Goal: Information Seeking & Learning: Learn about a topic

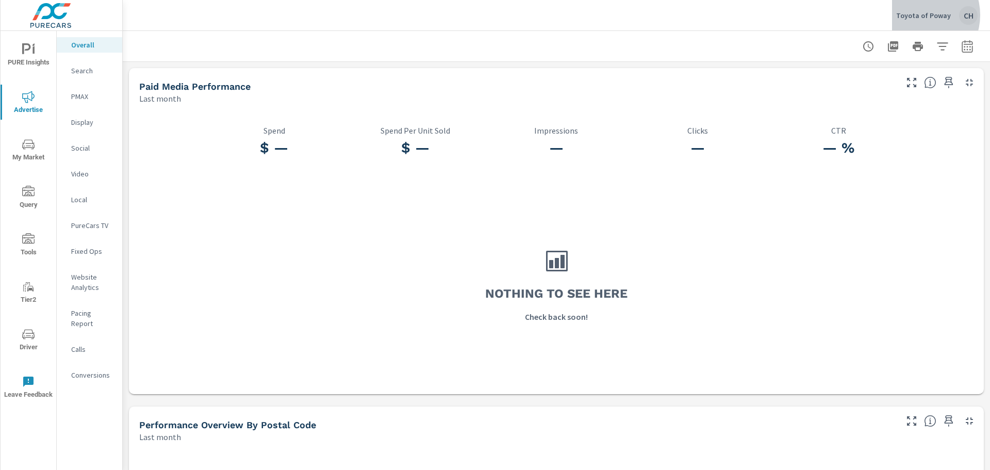
click at [921, 15] on p "Toyota of Poway" at bounding box center [923, 15] width 55 height 9
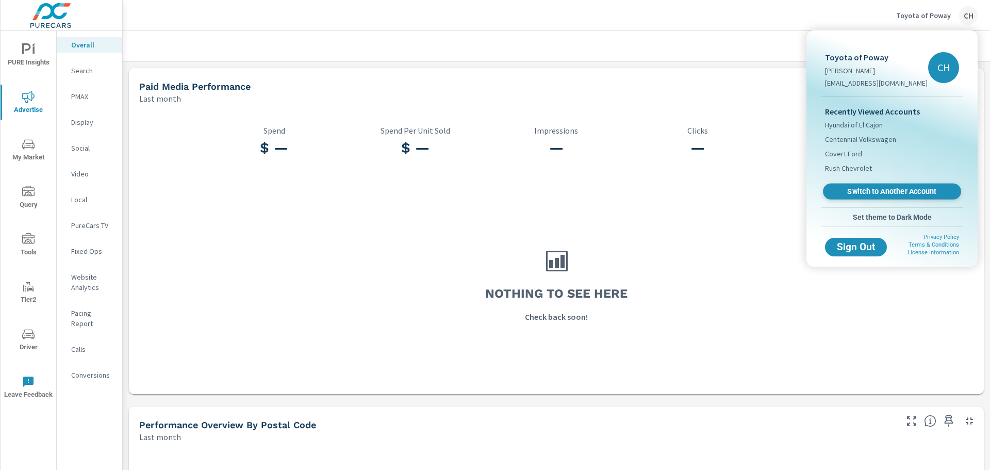
click at [907, 189] on span "Switch to Another Account" at bounding box center [892, 192] width 126 height 10
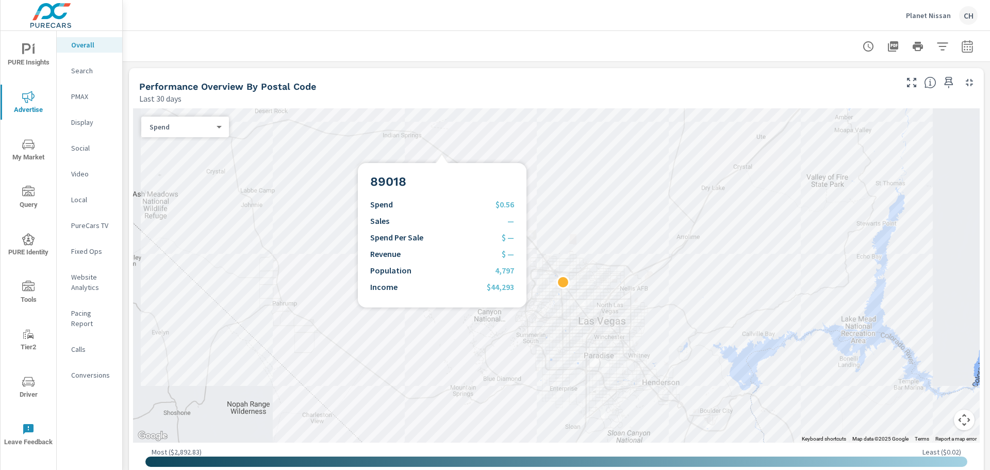
scroll to position [361, 0]
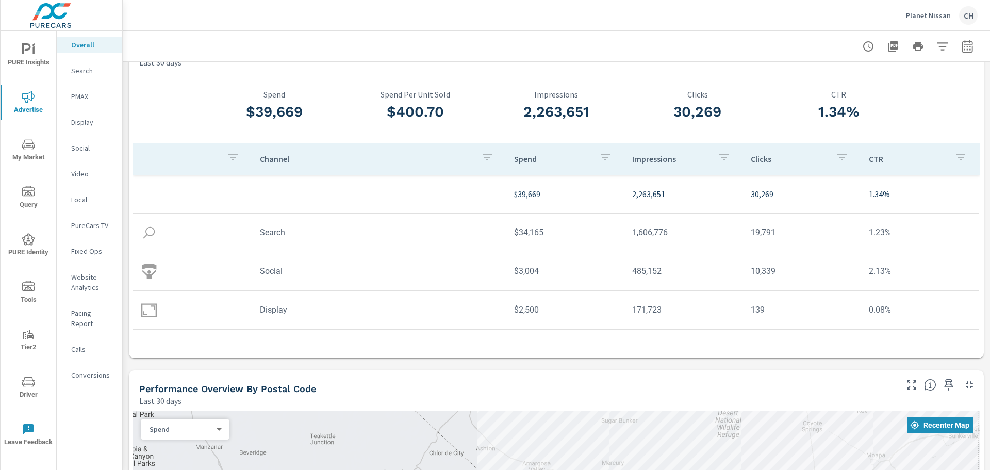
scroll to position [1, 0]
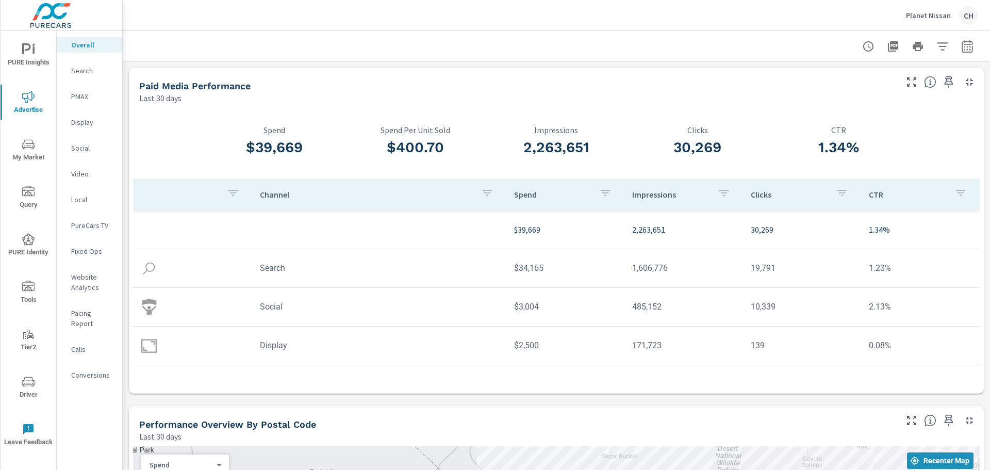
click at [26, 54] on icon "nav menu" at bounding box center [28, 49] width 12 height 12
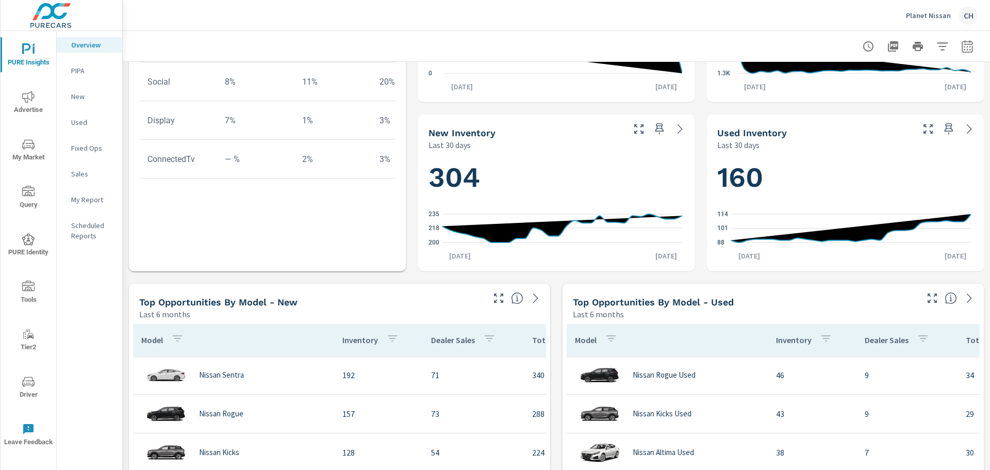
scroll to position [458, 0]
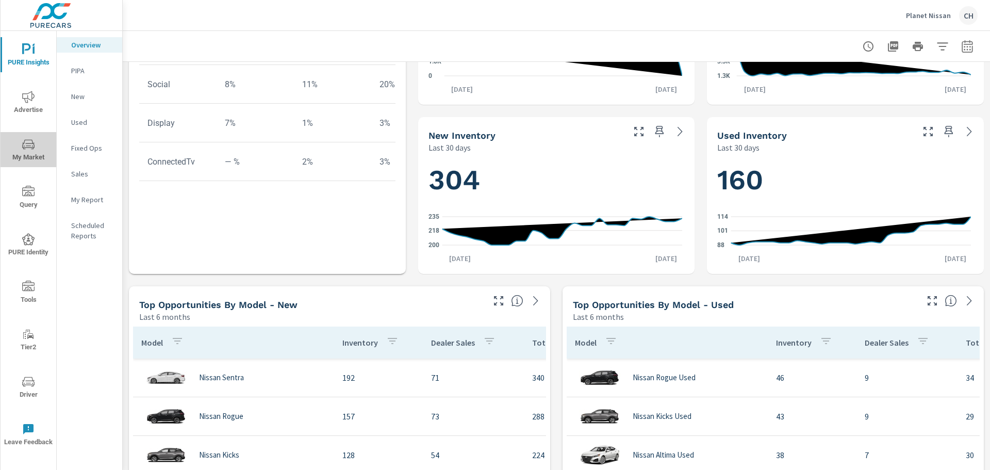
click at [31, 153] on span "My Market" at bounding box center [28, 150] width 49 height 25
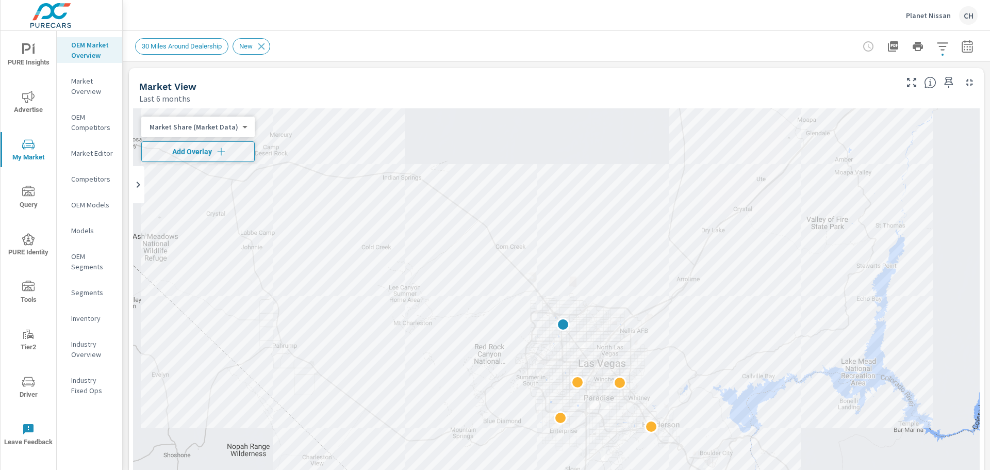
click at [217, 152] on icon "button" at bounding box center [221, 151] width 10 height 10
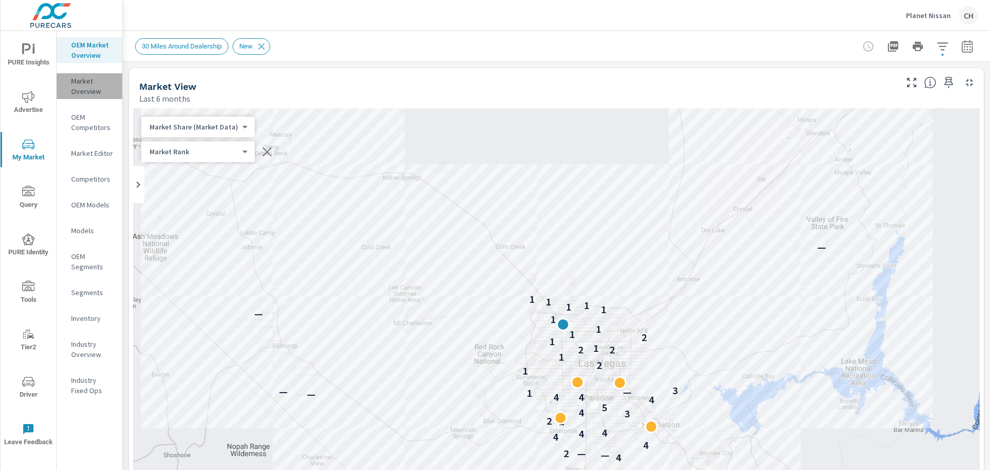
click at [87, 84] on p "Market Overview" at bounding box center [92, 86] width 43 height 21
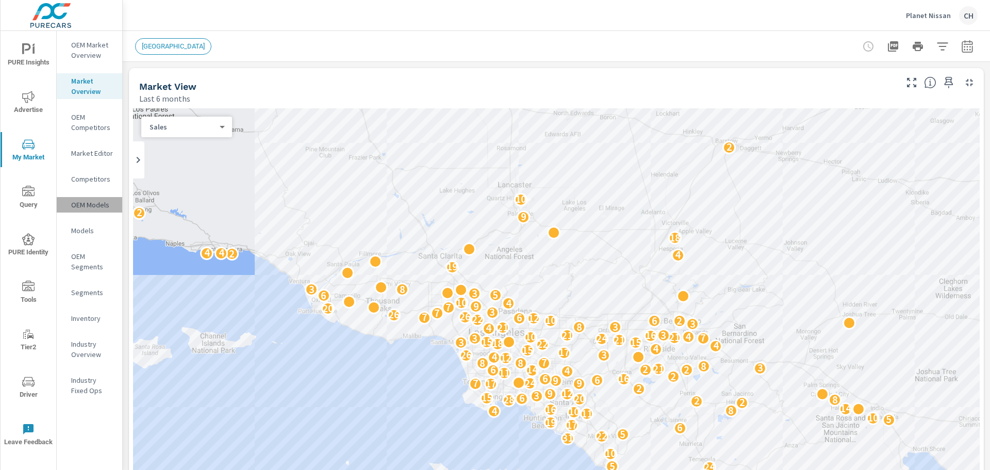
click at [94, 209] on p "OEM Models" at bounding box center [92, 205] width 43 height 10
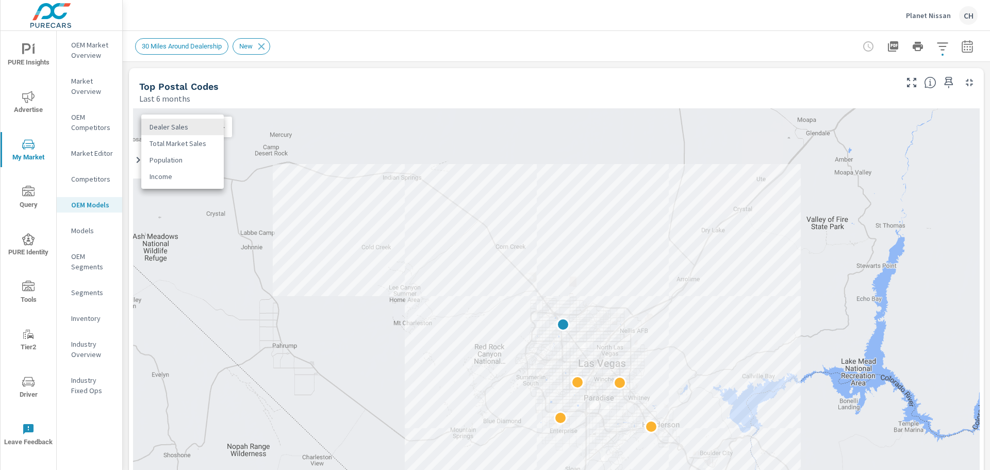
click at [222, 128] on body "PURE Insights Advertise My Market Query PURE Identity Tools Tier2 Driver Leave …" at bounding box center [495, 235] width 990 height 470
click at [195, 144] on li "Total Market Sales" at bounding box center [182, 143] width 82 height 16
drag, startPoint x: 979, startPoint y: 110, endPoint x: 985, endPoint y: 150, distance: 40.2
click at [985, 155] on div "Market Models Planet Nissan Report date range: Apr 01, 2025 - Sep 30, 2025 Filt…" at bounding box center [556, 250] width 867 height 439
click at [85, 87] on p "Market Overview" at bounding box center [92, 86] width 43 height 21
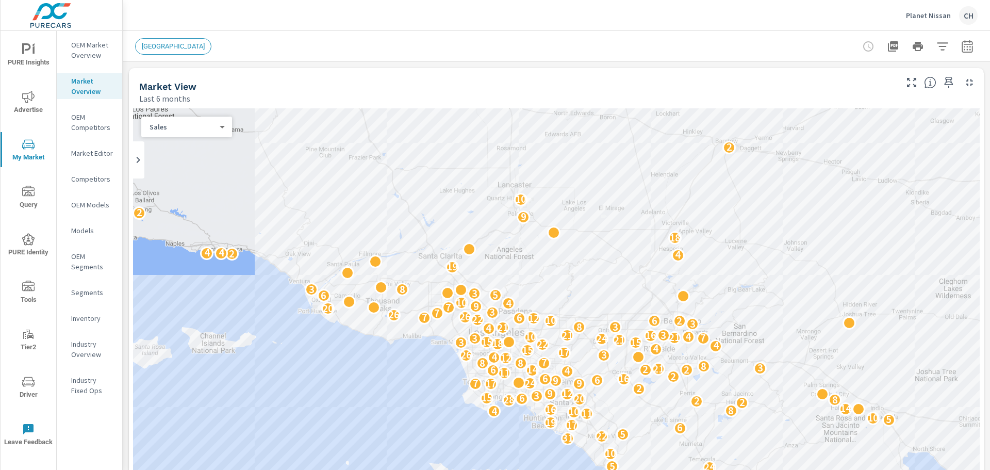
click at [220, 126] on div "Sales" at bounding box center [182, 127] width 82 height 10
click at [220, 126] on li "Sales" at bounding box center [182, 127] width 82 height 16
click at [91, 49] on div "Sales Population Income" at bounding box center [495, 235] width 990 height 470
click at [84, 39] on div "OEM Market Overview" at bounding box center [89, 50] width 65 height 26
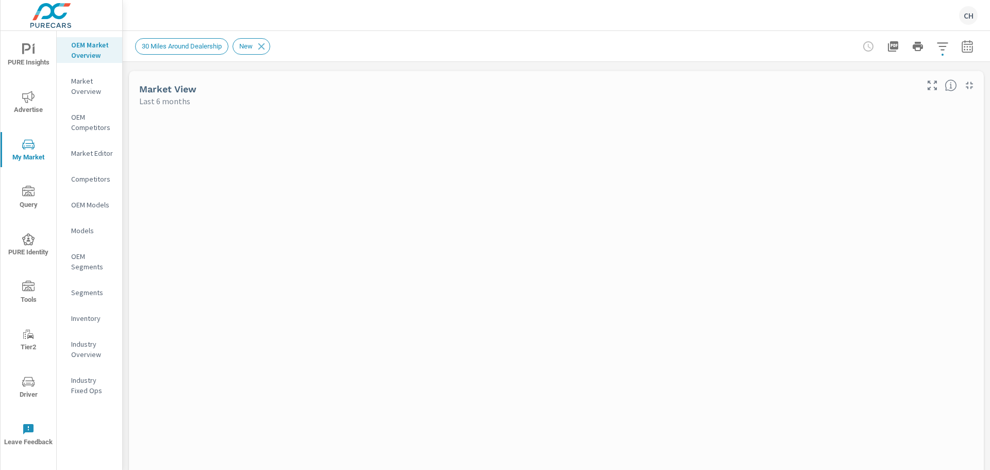
click at [81, 48] on p "OEM Market Overview" at bounding box center [92, 50] width 43 height 21
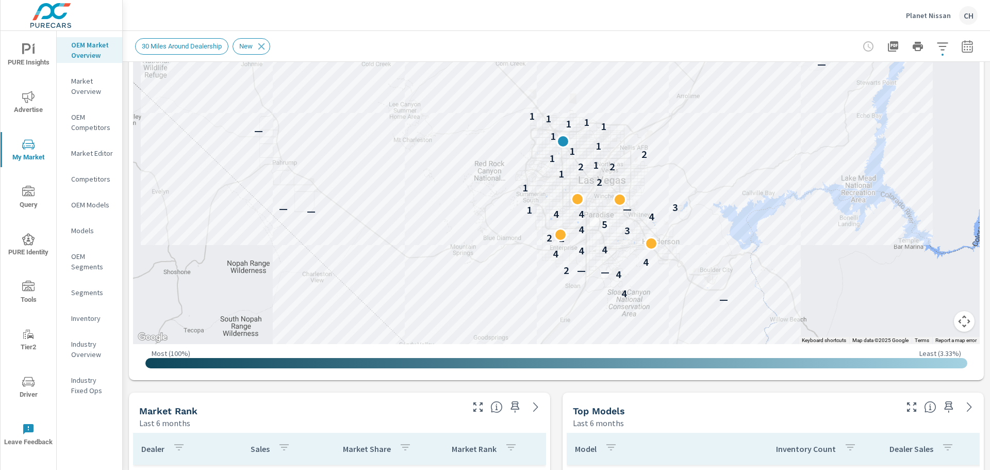
scroll to position [181, 0]
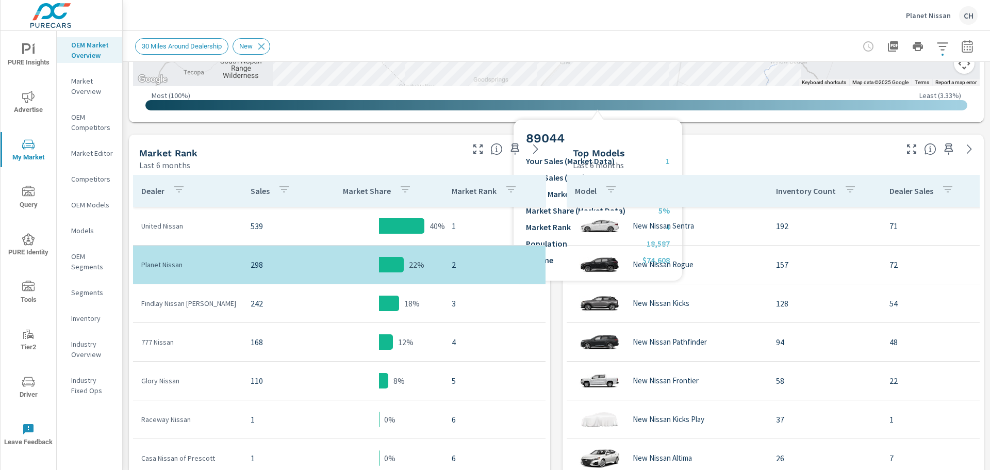
scroll to position [285, 0]
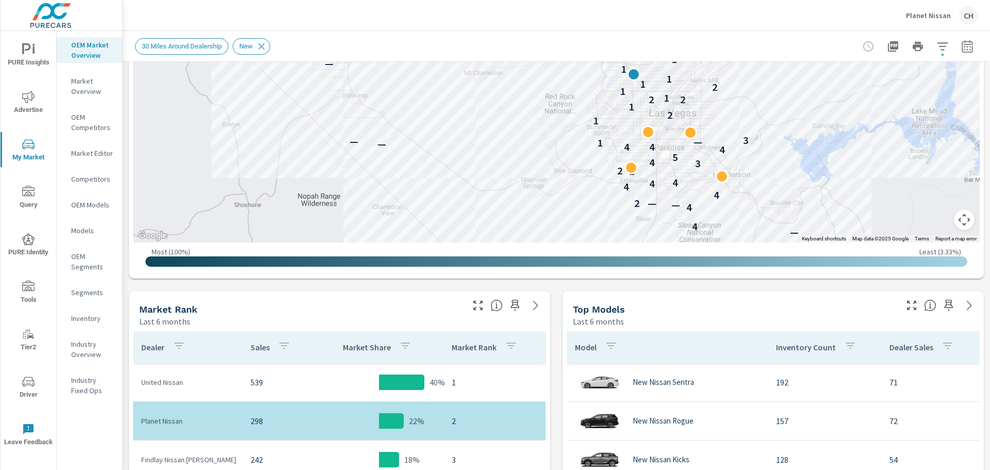
scroll to position [147, 0]
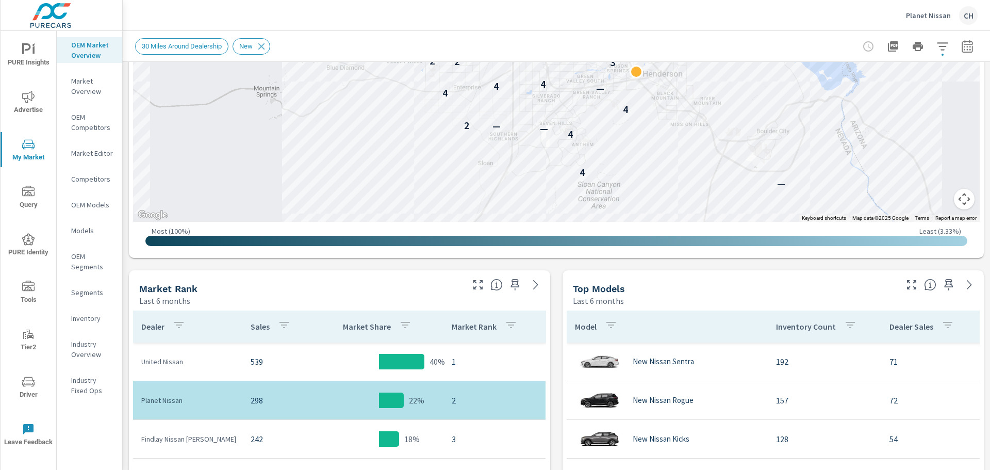
scroll to position [354, 0]
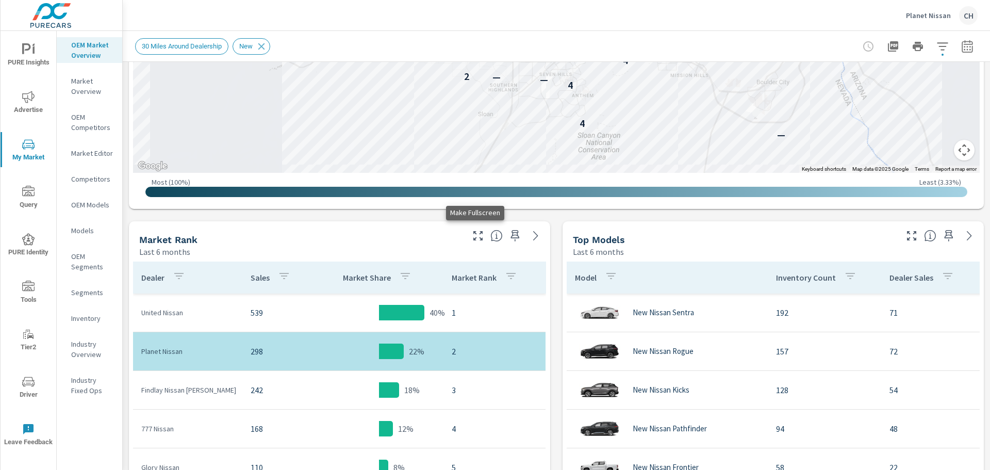
click at [477, 236] on icon "button" at bounding box center [478, 235] width 12 height 12
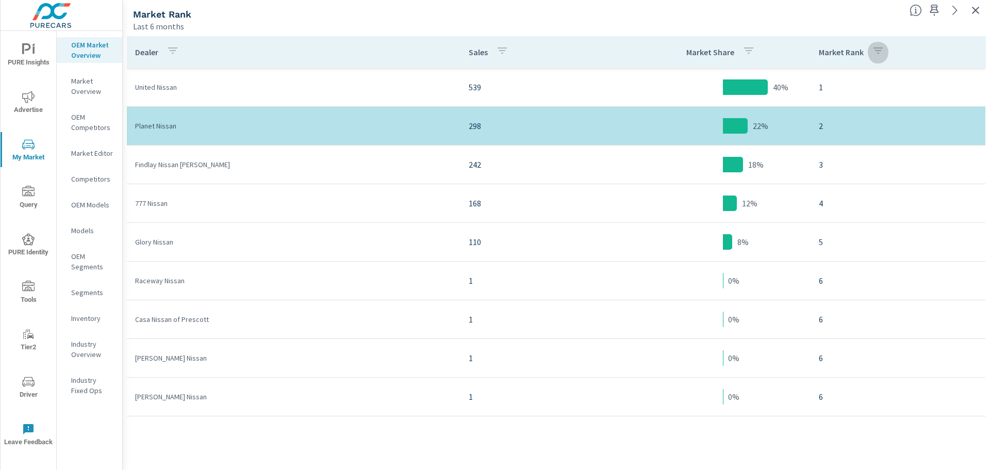
click at [875, 53] on icon "button" at bounding box center [878, 50] width 12 height 12
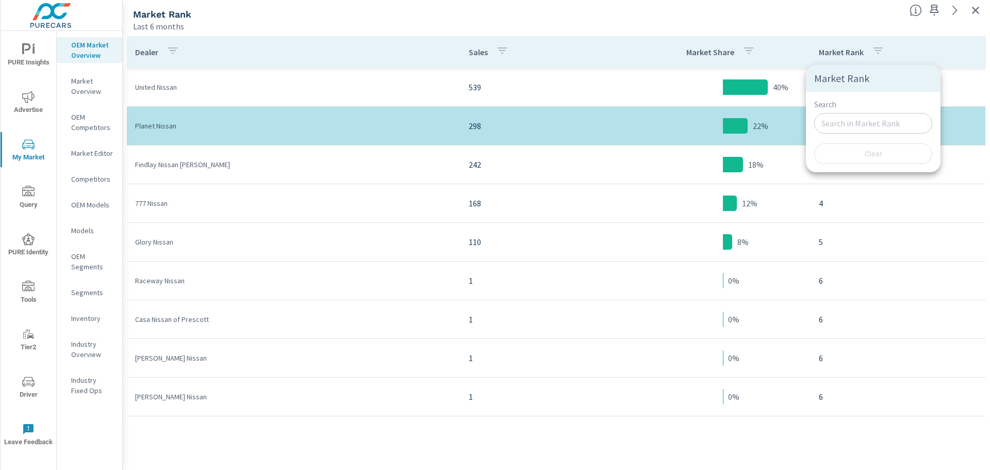
click at [875, 53] on div at bounding box center [495, 235] width 990 height 470
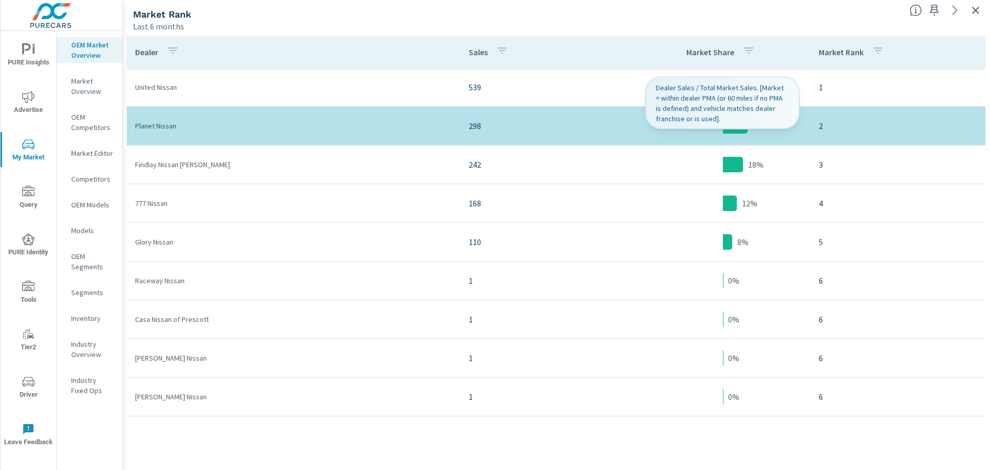
click at [743, 56] on icon "button" at bounding box center [748, 50] width 12 height 12
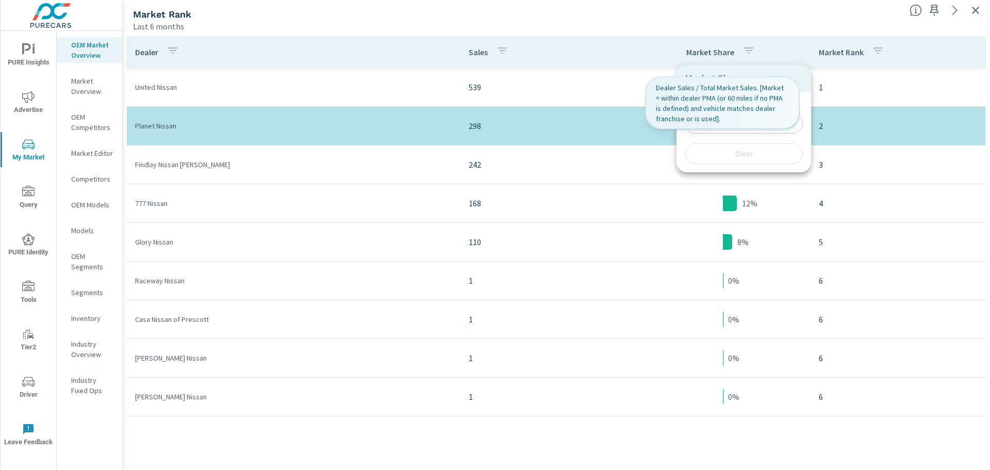
click at [774, 70] on div "Market Share" at bounding box center [743, 78] width 135 height 27
click at [739, 103] on div "Search ​" at bounding box center [744, 117] width 118 height 34
click at [713, 142] on div "Search ​ Clear" at bounding box center [743, 132] width 135 height 80
click at [727, 123] on input "Search" at bounding box center [744, 123] width 118 height 21
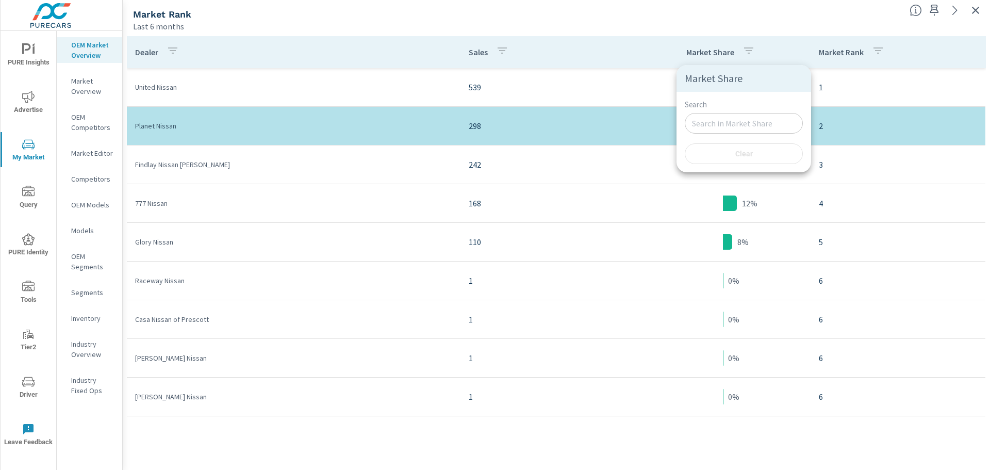
click at [778, 44] on div at bounding box center [495, 235] width 990 height 470
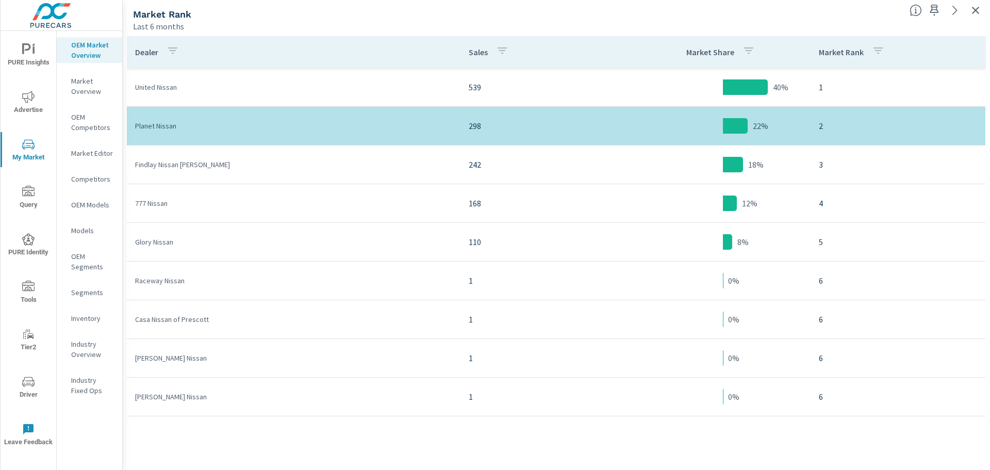
click at [773, 47] on th "Market Share" at bounding box center [722, 52] width 175 height 32
click at [745, 51] on icon "button" at bounding box center [748, 50] width 12 height 12
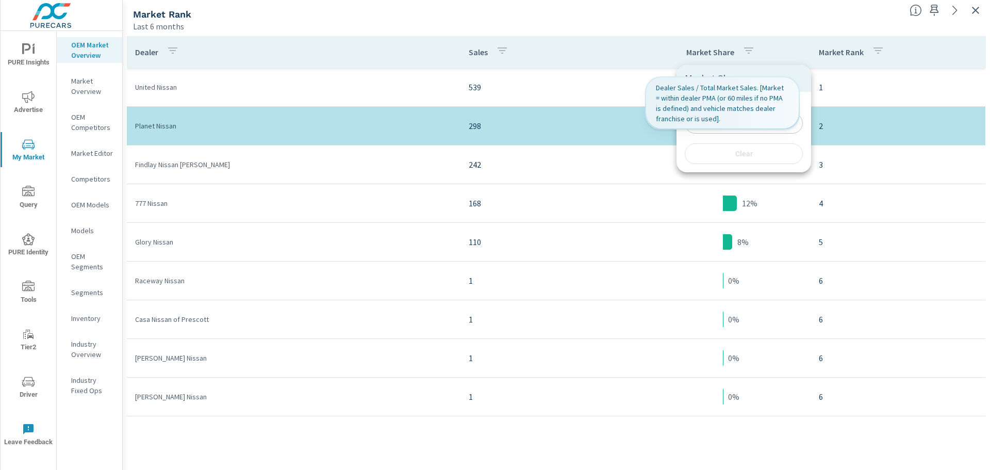
click at [782, 115] on input "Search" at bounding box center [744, 123] width 118 height 21
click at [774, 51] on div at bounding box center [495, 235] width 990 height 470
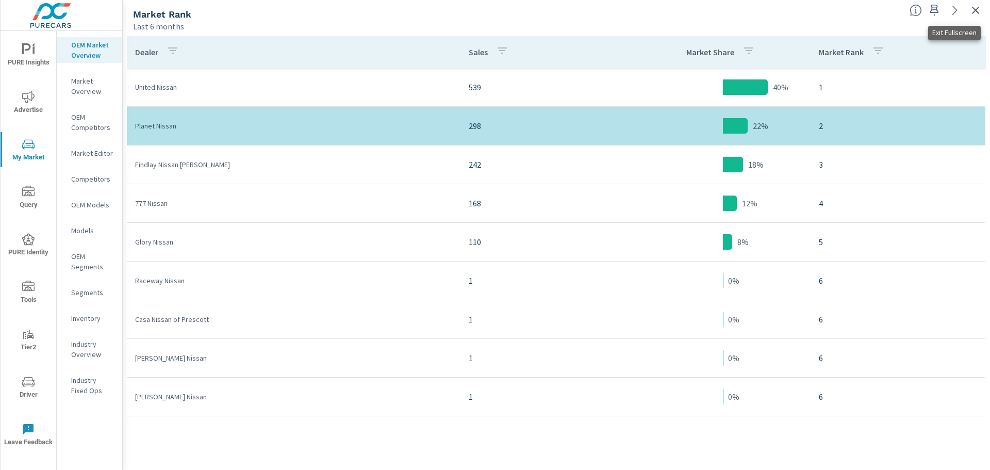
click at [971, 11] on icon "button" at bounding box center [975, 10] width 12 height 12
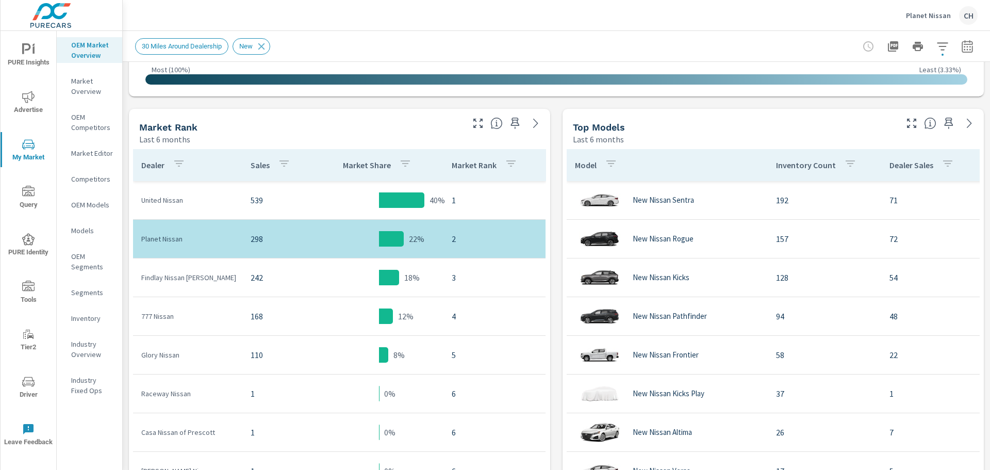
scroll to position [470, 0]
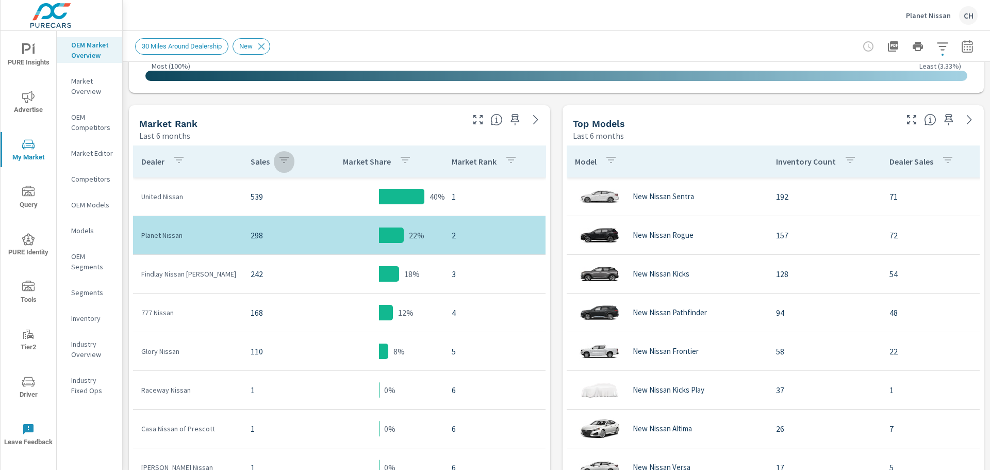
click at [279, 159] on icon "button" at bounding box center [283, 160] width 9 height 6
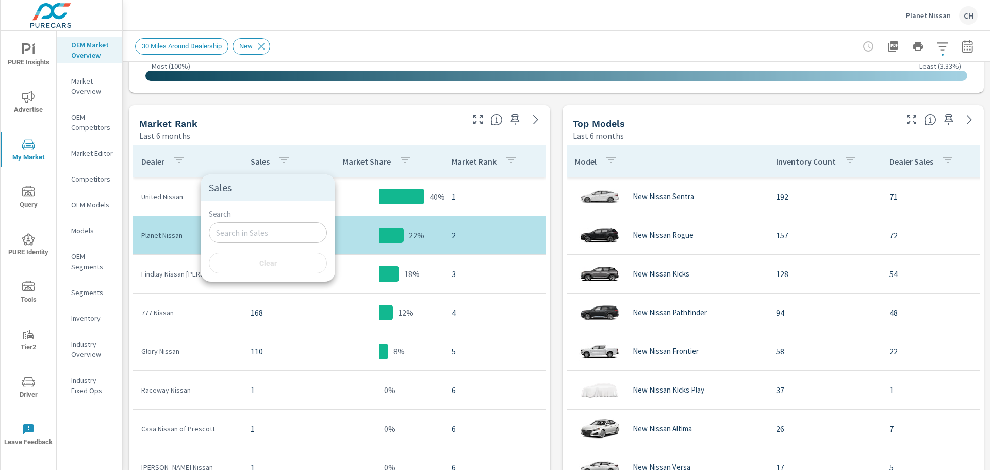
click at [313, 129] on div at bounding box center [495, 235] width 990 height 470
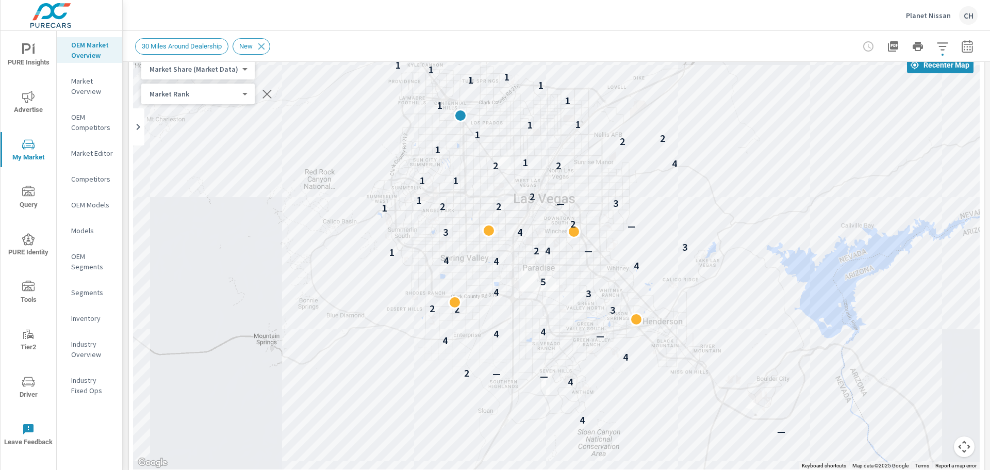
scroll to position [0, 0]
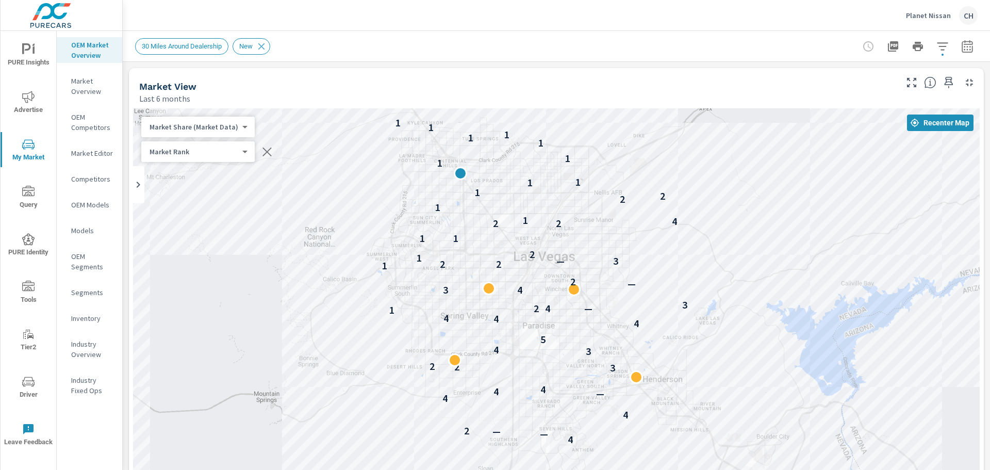
click at [244, 127] on div "Market Share (Market Data) 3 ​" at bounding box center [197, 127] width 113 height 21
click at [238, 127] on body "PURE Insights Advertise My Market Query PURE Identity Tools Tier2 Driver Leave …" at bounding box center [495, 235] width 990 height 470
click at [214, 79] on li "Your Sales (Market Data)" at bounding box center [191, 77] width 101 height 16
click at [228, 125] on body "PURE Insights Advertise My Market Query PURE Identity Tools Tier2 Driver Leave …" at bounding box center [495, 235] width 990 height 470
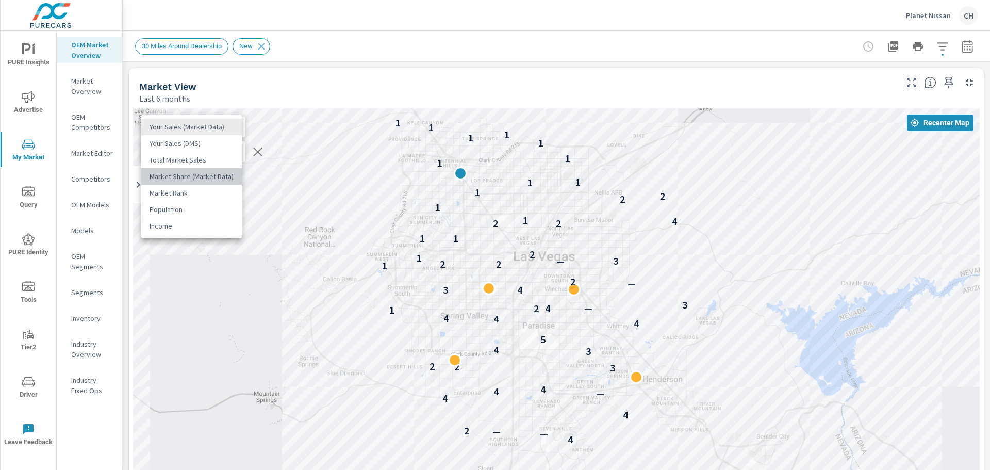
click at [215, 174] on li "Market Share (Market Data)" at bounding box center [191, 176] width 101 height 16
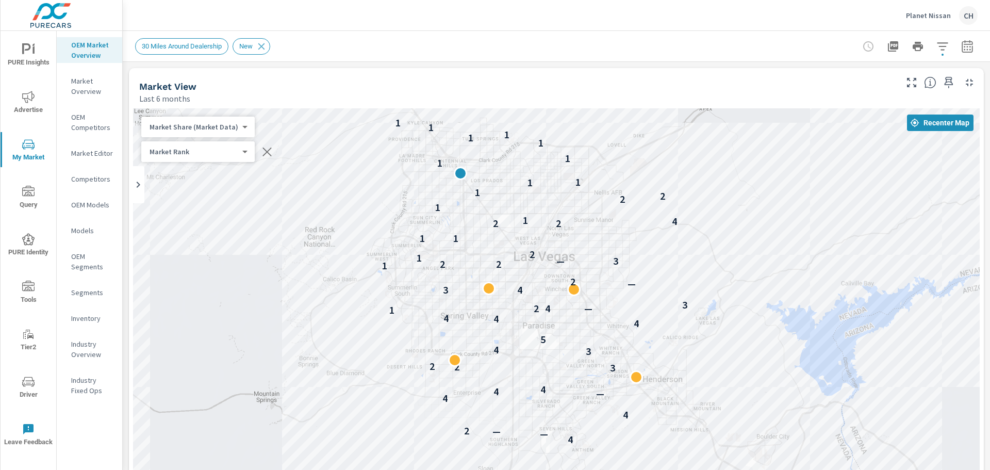
click at [162, 124] on body "PURE Insights Advertise My Market Query PURE Identity Tools Tier2 Driver Leave …" at bounding box center [495, 235] width 990 height 470
click at [184, 80] on li "Your Sales (Market Data)" at bounding box center [191, 77] width 101 height 16
click at [228, 127] on body "PURE Insights Advertise My Market Query PURE Identity Tools Tier2 Driver Leave …" at bounding box center [495, 235] width 990 height 470
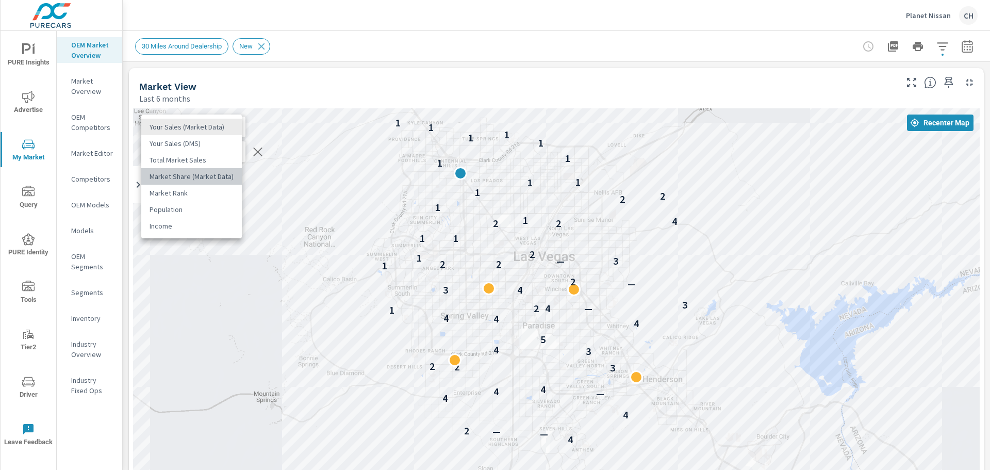
click at [196, 175] on li "Market Share (Market Data)" at bounding box center [191, 176] width 101 height 16
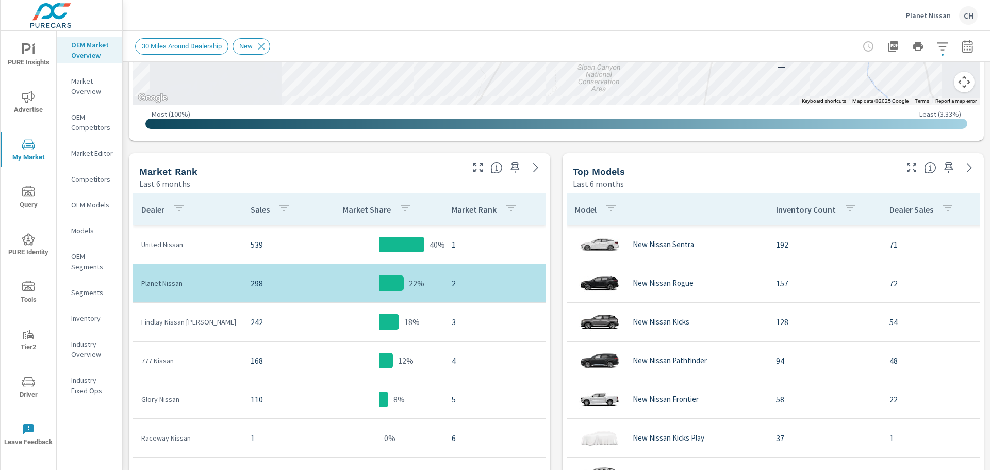
scroll to position [516, 0]
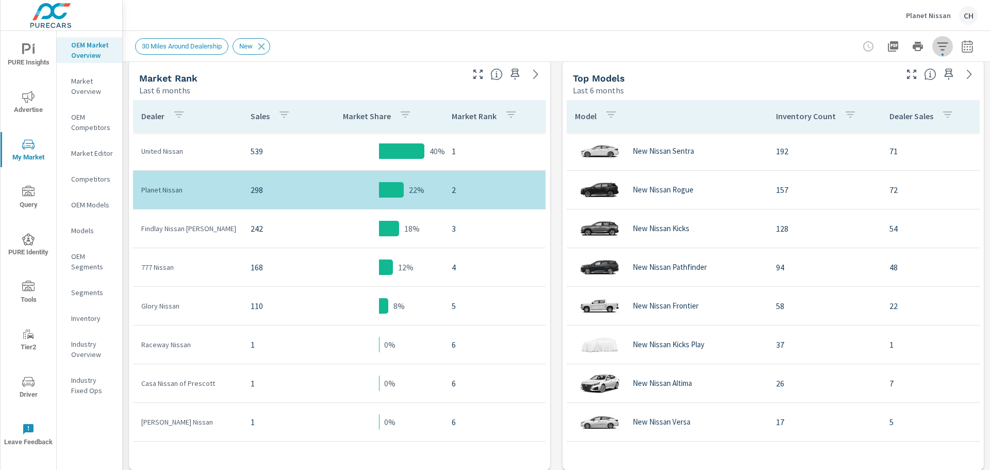
click at [937, 46] on icon "button" at bounding box center [942, 46] width 11 height 8
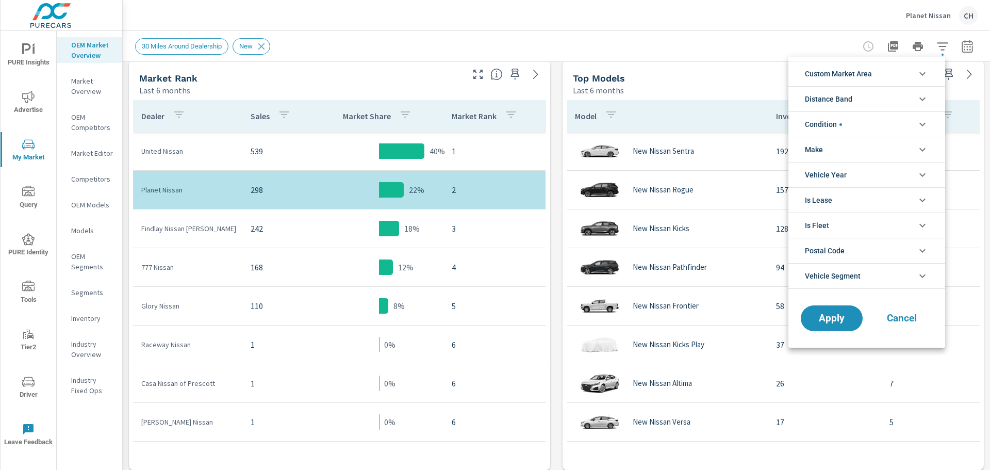
click at [915, 72] on li "Custom Market Area" at bounding box center [866, 73] width 157 height 25
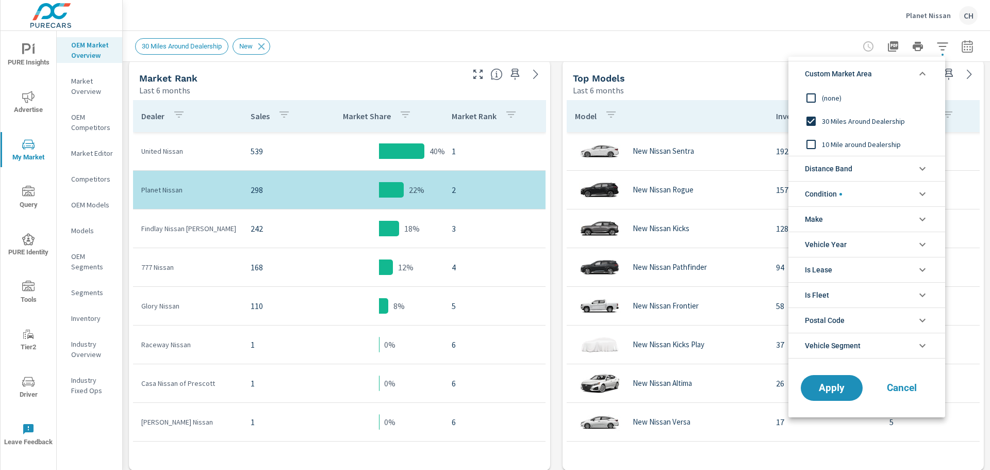
click at [819, 30] on div at bounding box center [495, 235] width 990 height 470
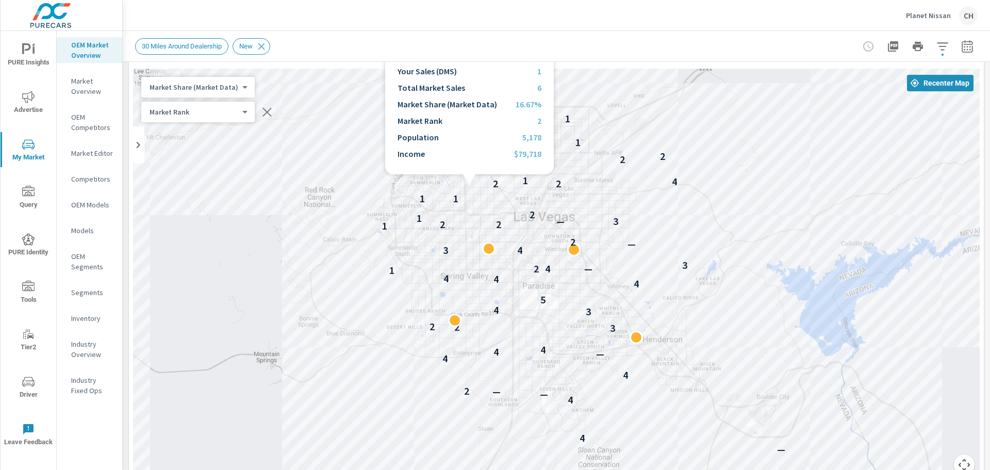
scroll to position [0, 0]
